Goal: Navigation & Orientation: Find specific page/section

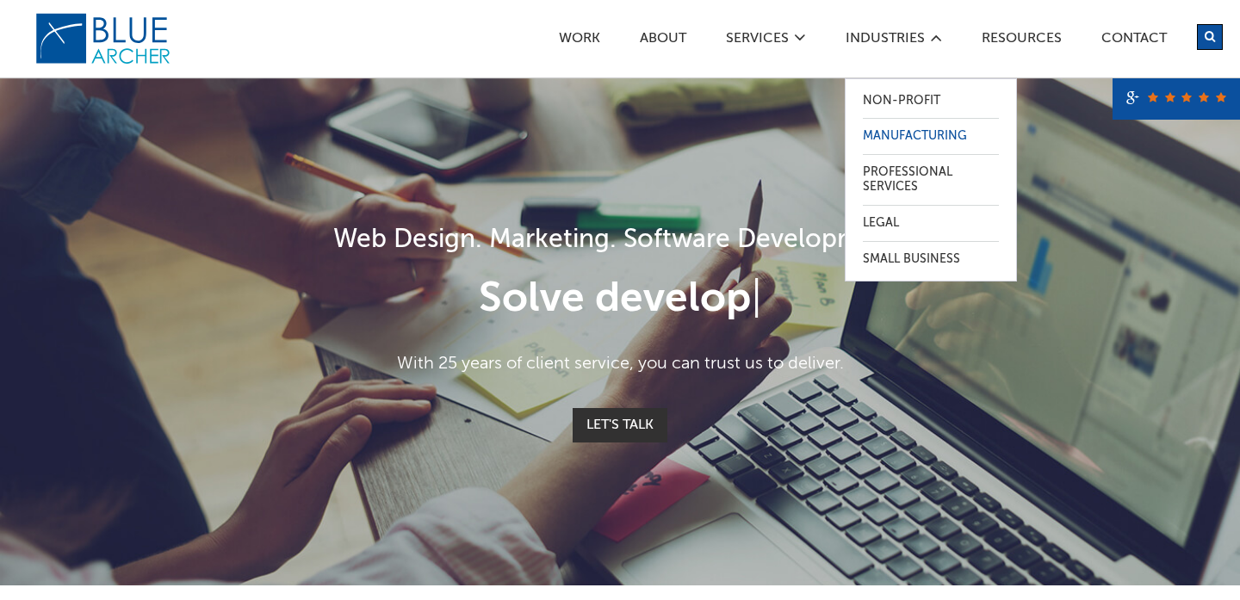
click at [899, 130] on link "Manufacturing" at bounding box center [931, 136] width 136 height 35
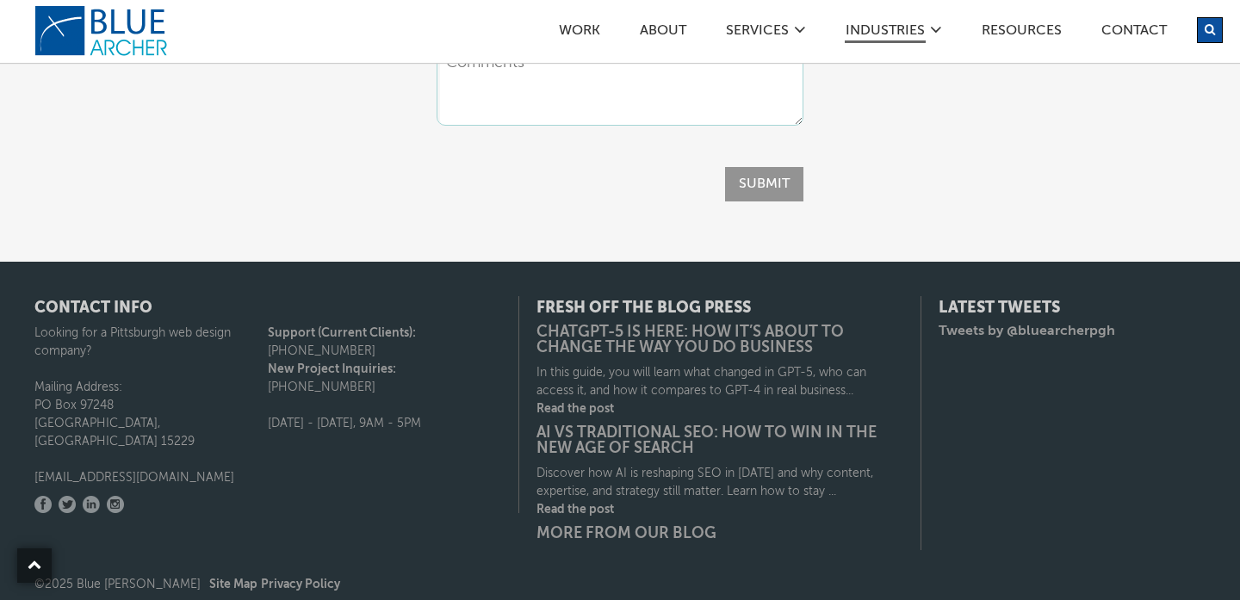
scroll to position [3661, 0]
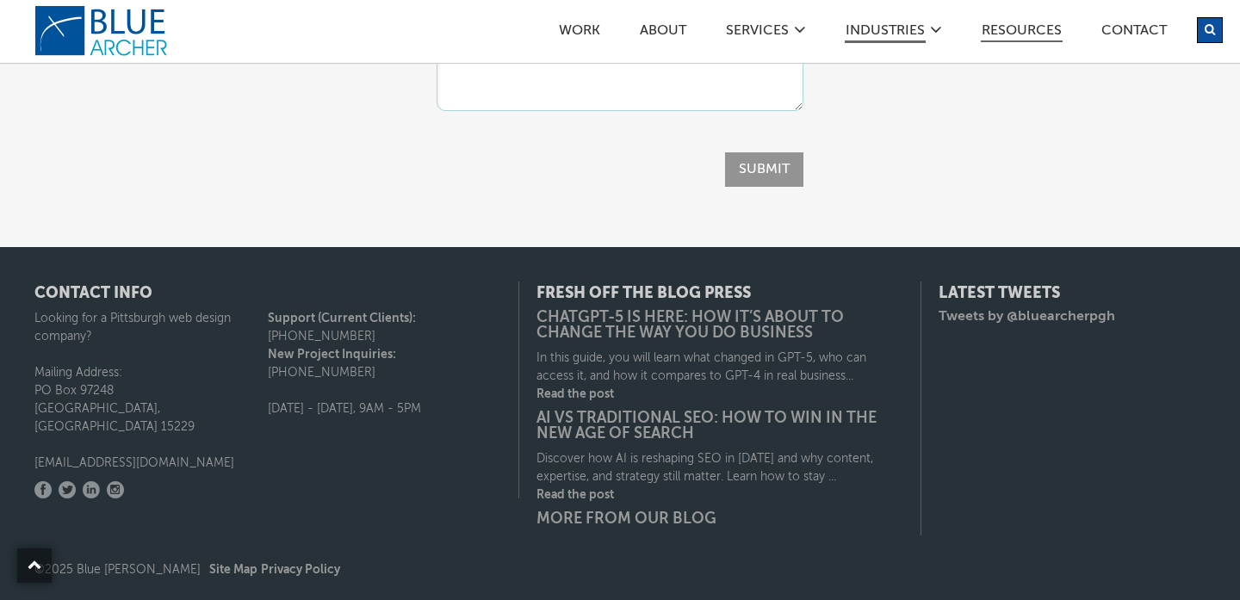
click at [1055, 28] on link "Resources" at bounding box center [1021, 33] width 82 height 18
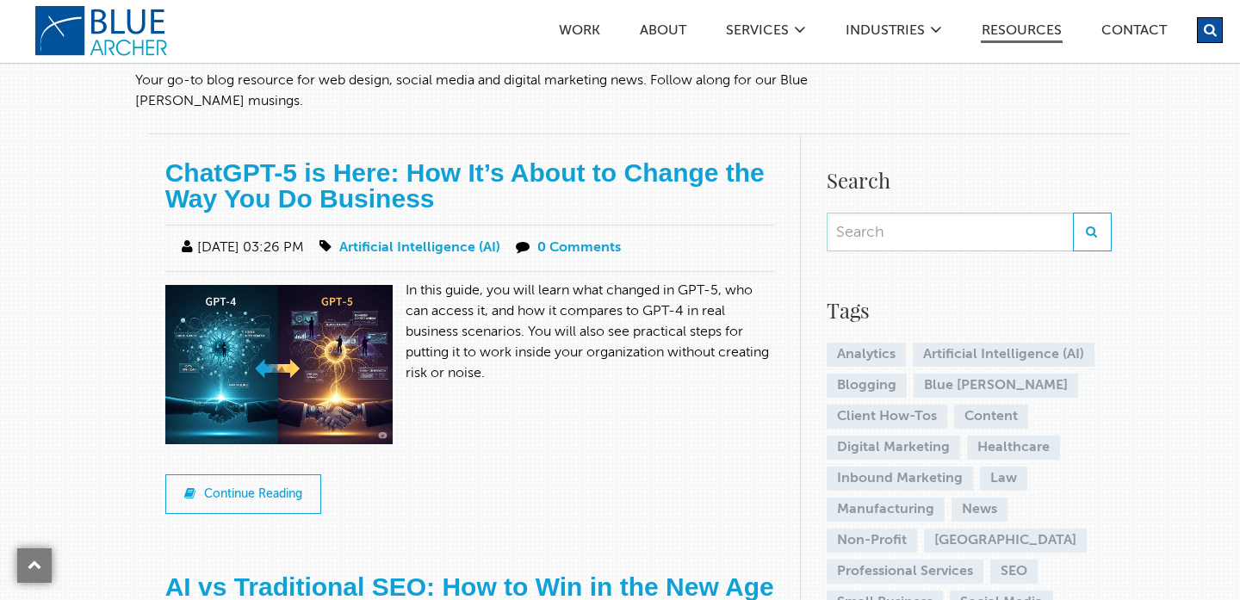
scroll to position [204, 0]
